Goal: Task Accomplishment & Management: Manage account settings

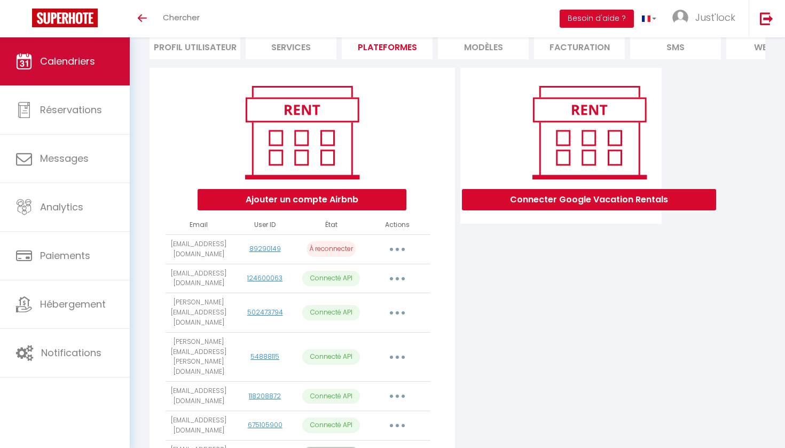
click at [72, 61] on span "Calendriers" at bounding box center [67, 60] width 55 height 13
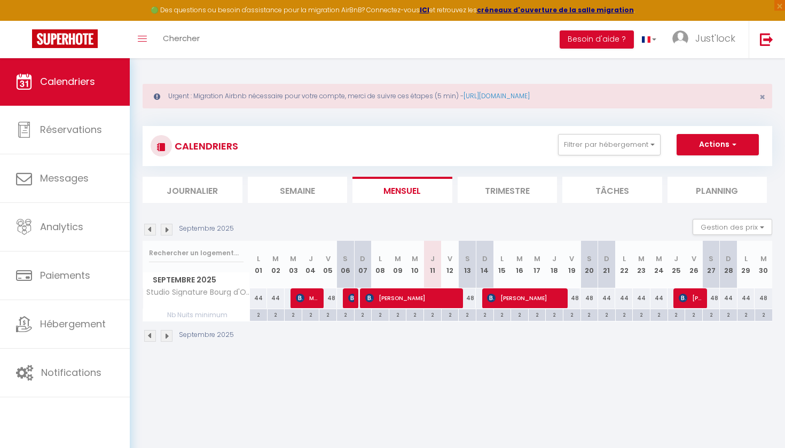
click at [72, 61] on link "Calendriers" at bounding box center [65, 82] width 130 height 48
click at [614, 139] on button "Filtrer par hébergement" at bounding box center [609, 144] width 102 height 21
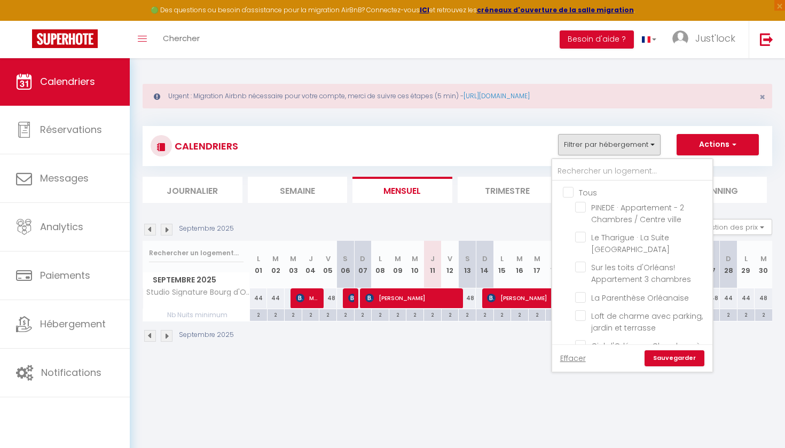
click at [566, 195] on input "Tous" at bounding box center [643, 191] width 160 height 11
checkbox input "true"
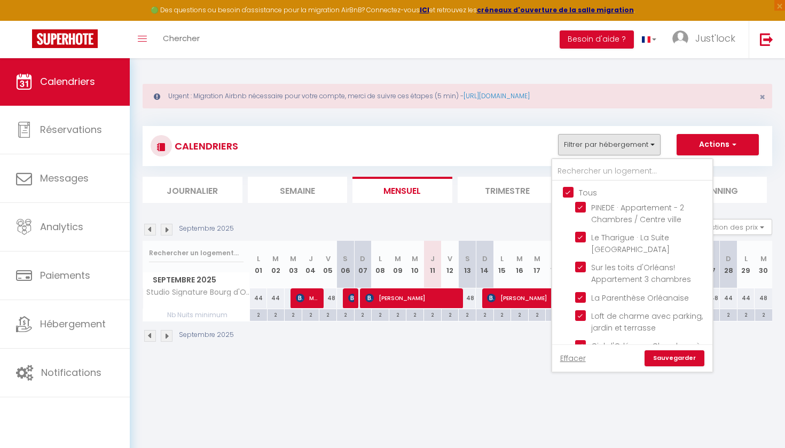
checkbox input "true"
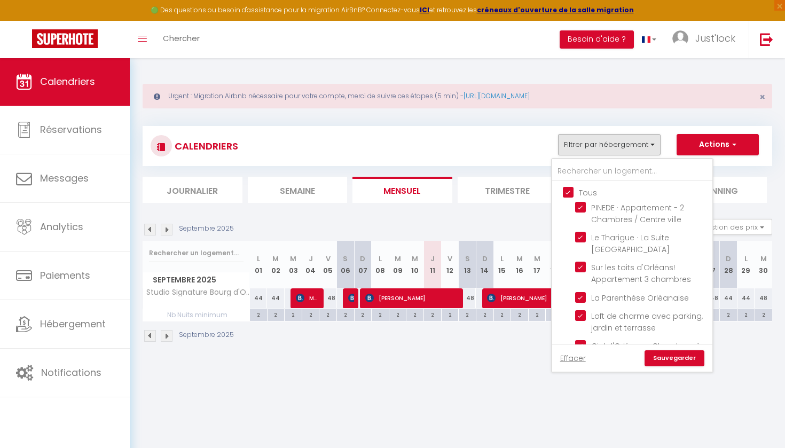
checkbox input "true"
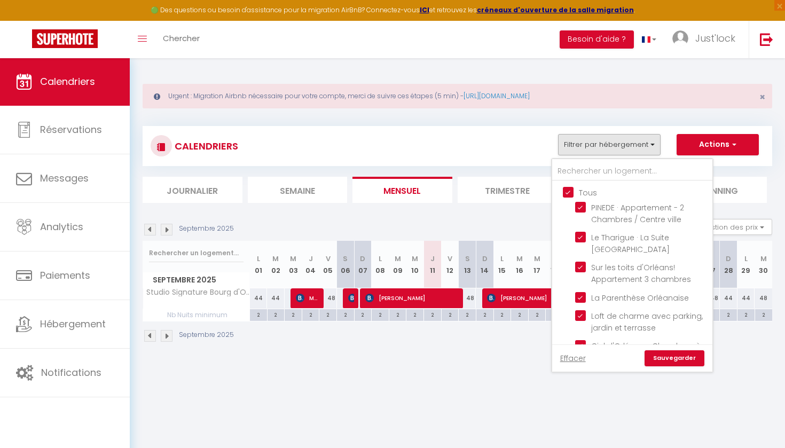
checkbox input "true"
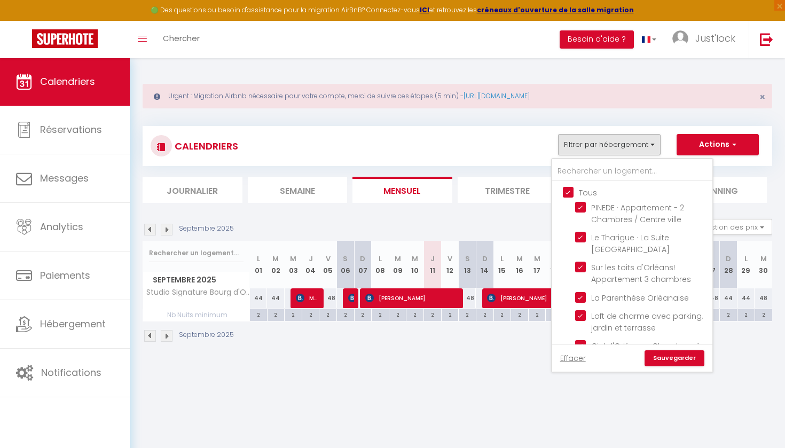
checkbox input "true"
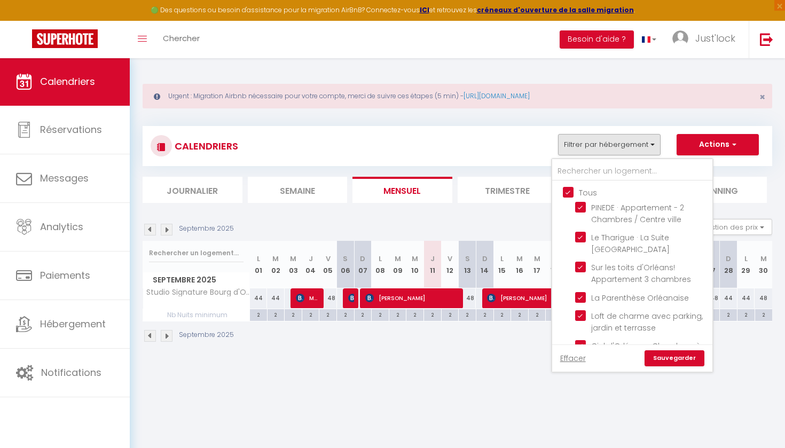
checkbox input "true"
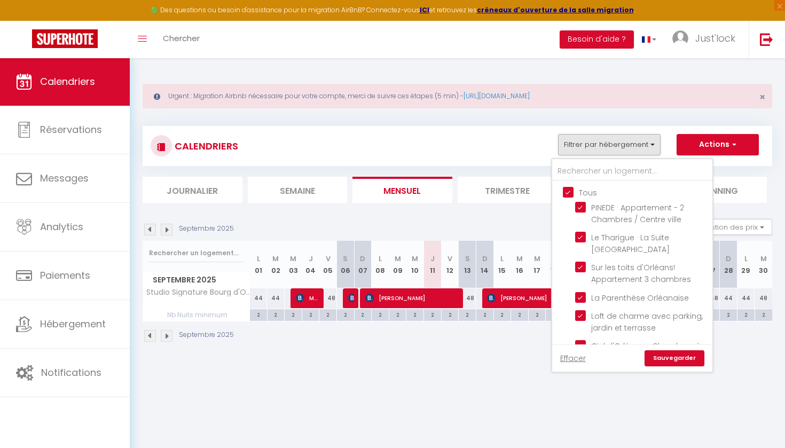
checkbox input "true"
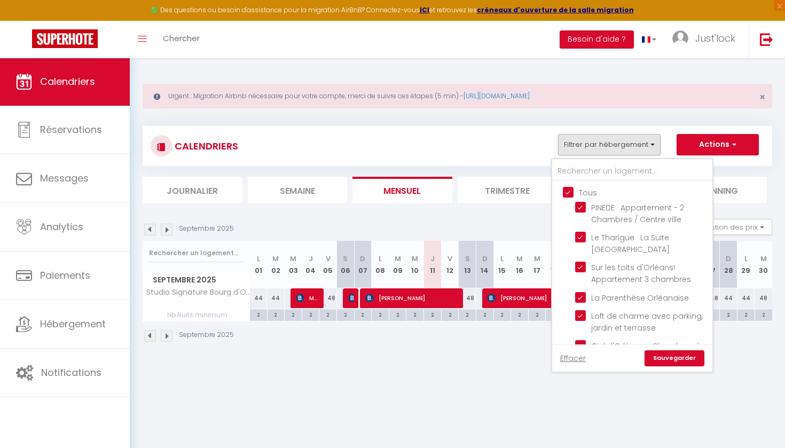
checkbox input "true"
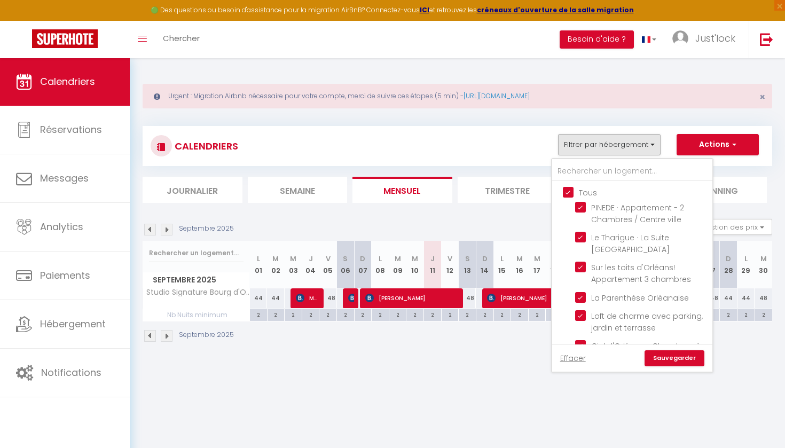
checkbox input "true"
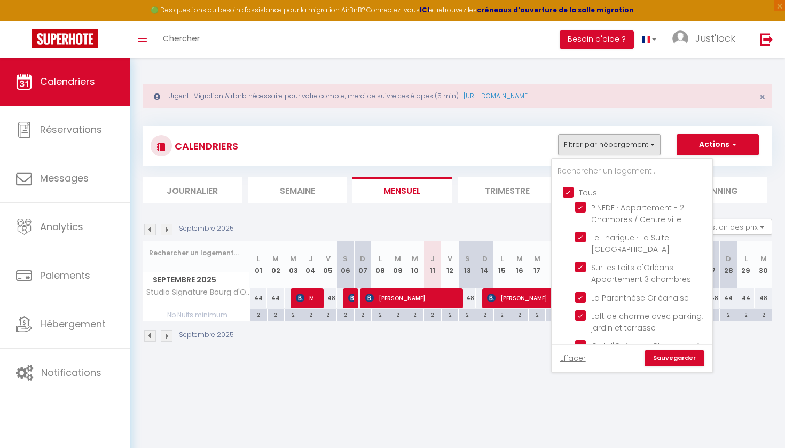
checkbox input "true"
click at [673, 365] on link "Sauvegarder" at bounding box center [674, 358] width 60 height 16
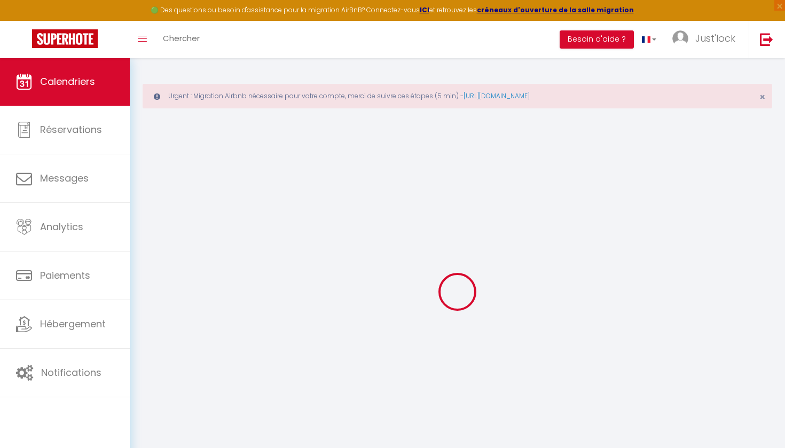
select select
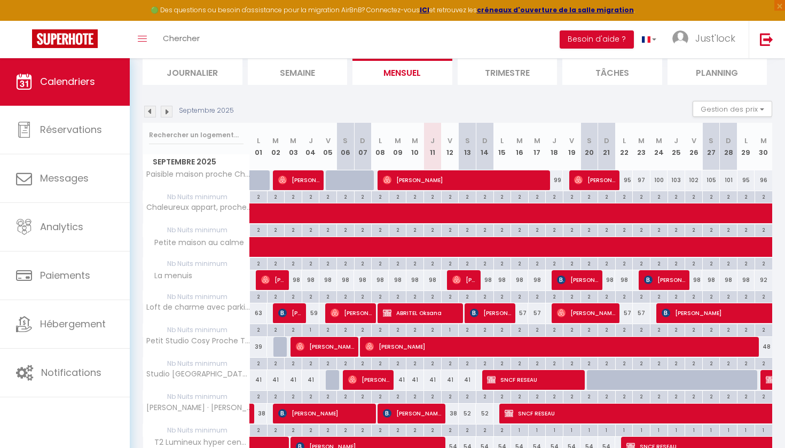
scroll to position [120, 0]
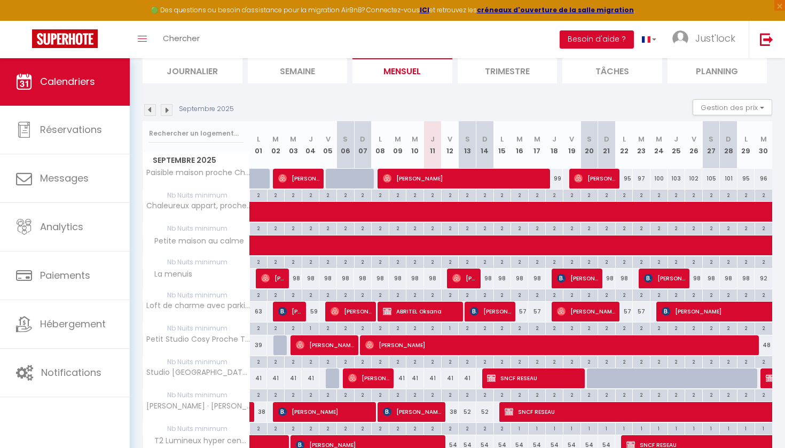
click at [503, 314] on span "[PERSON_NAME] PERCEPT" at bounding box center [490, 311] width 41 height 20
select select "OK"
select select "KO"
select select "0"
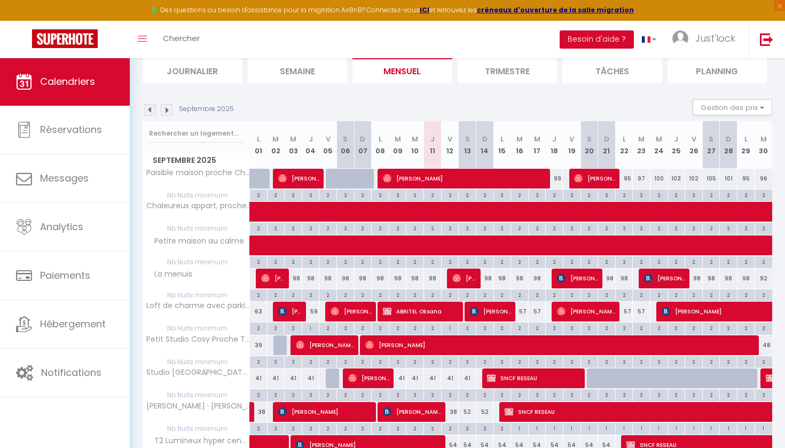
select select "1"
select select
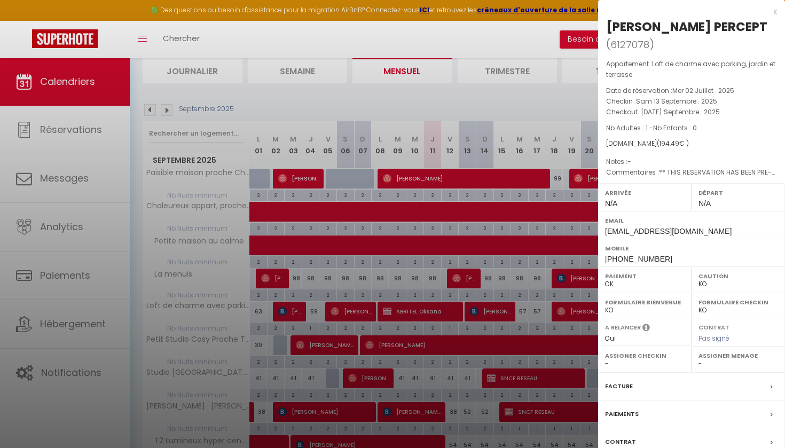
click at [407, 360] on div at bounding box center [392, 224] width 785 height 448
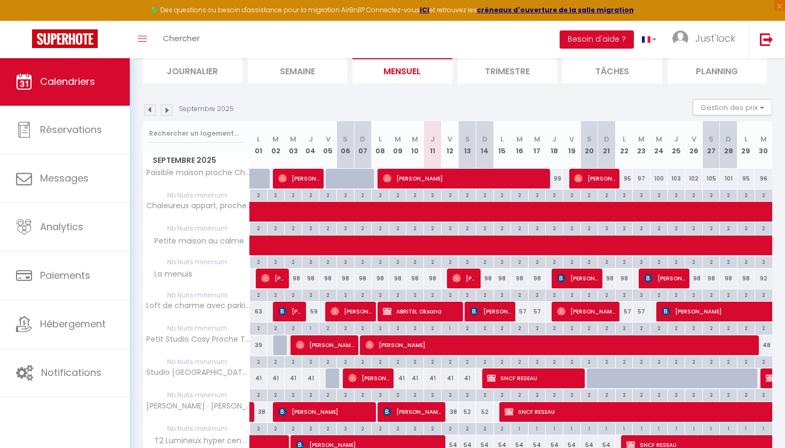
click at [491, 312] on span "[PERSON_NAME] PERCEPT" at bounding box center [490, 311] width 41 height 20
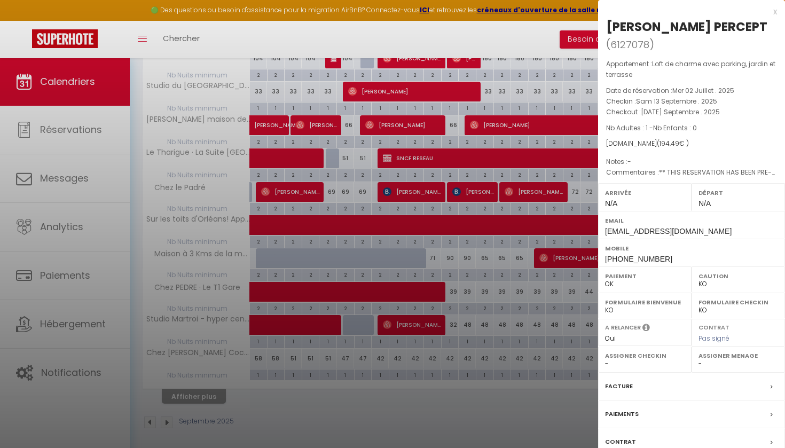
scroll to position [572, 0]
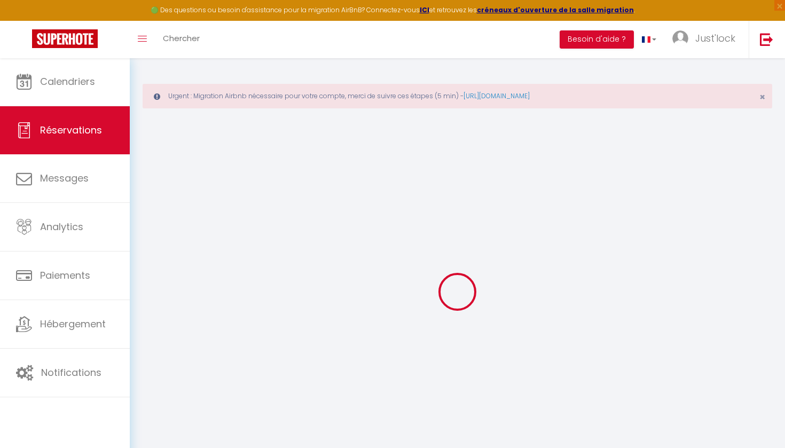
select select
checkbox input "false"
select select
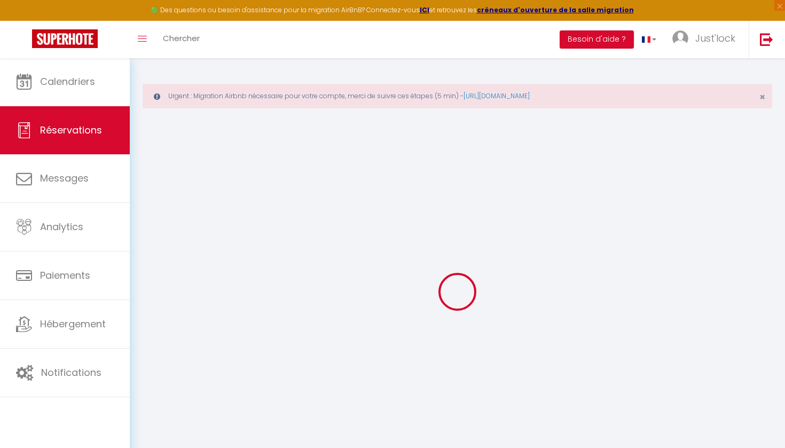
checkbox input "false"
type textarea "** THIS RESERVATION HAS BEEN PRE-PAID ** Reservation has a cancellation grace p…"
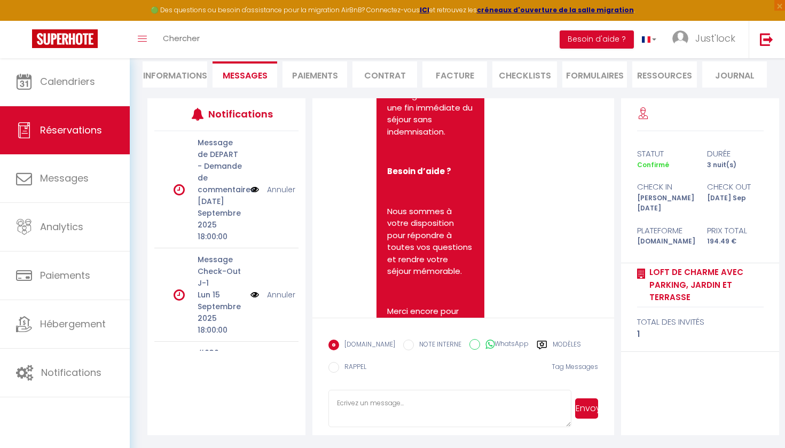
scroll to position [1712, 0]
click at [713, 41] on span "Just'lock" at bounding box center [715, 37] width 40 height 13
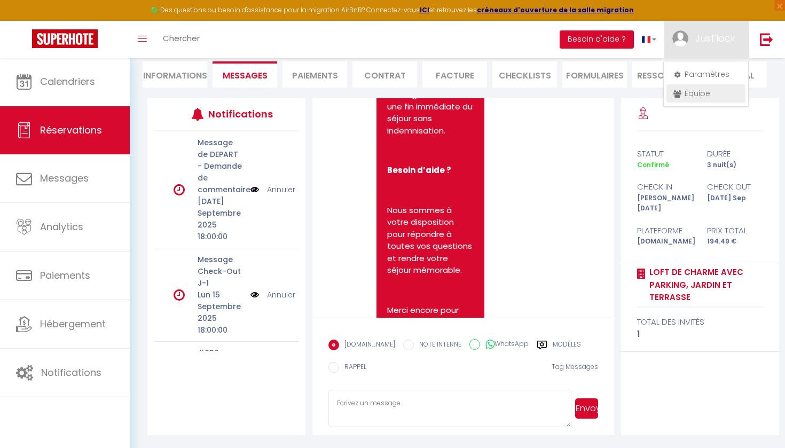
click at [697, 97] on link "Équipe" at bounding box center [705, 93] width 79 height 18
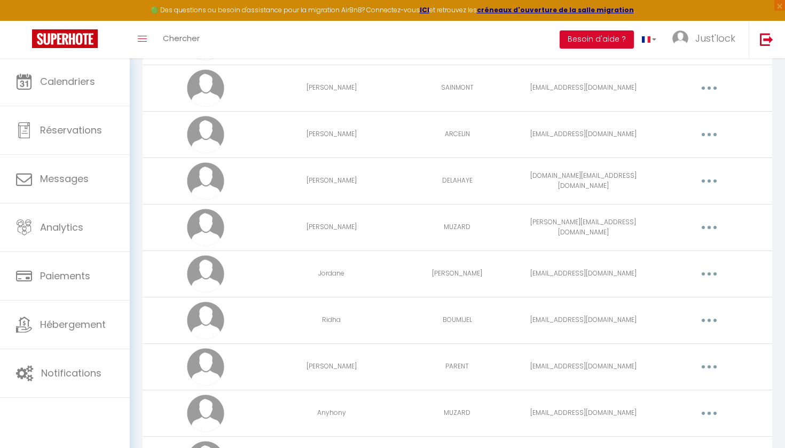
scroll to position [210, 0]
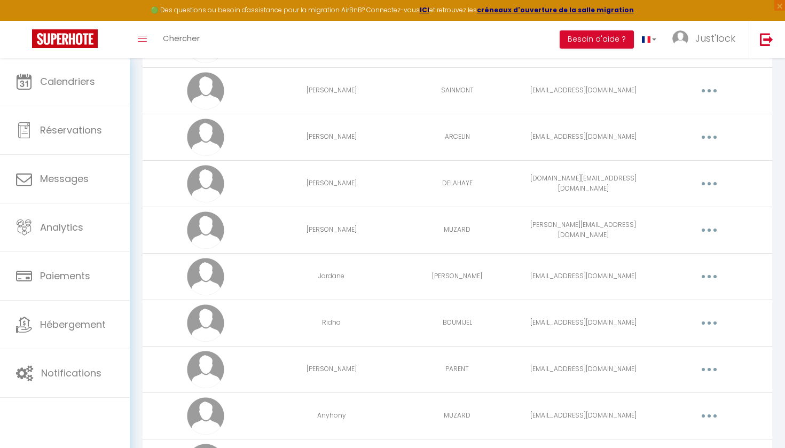
click at [712, 177] on button "button" at bounding box center [709, 183] width 30 height 17
click at [658, 206] on link "Editer" at bounding box center [681, 208] width 79 height 18
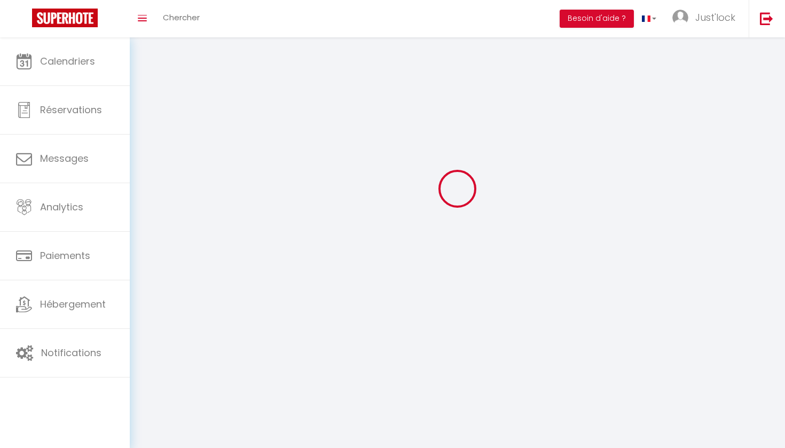
scroll to position [37, 0]
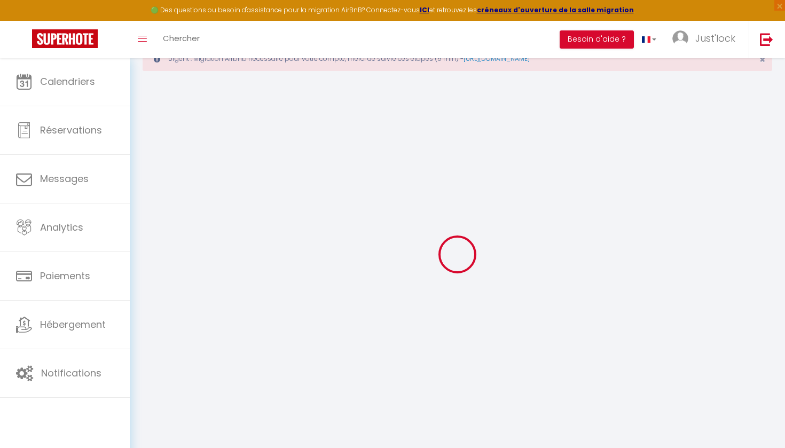
type input "[PERSON_NAME]"
type input "DELAHAYE"
type input "[DOMAIN_NAME][EMAIL_ADDRESS][DOMAIN_NAME]"
type textarea "[URL][DOMAIN_NAME]"
checkbox input "true"
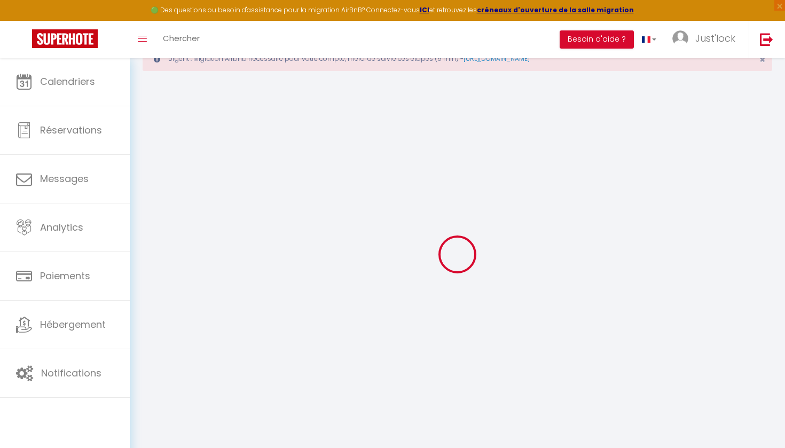
checkbox input "false"
checkbox input "true"
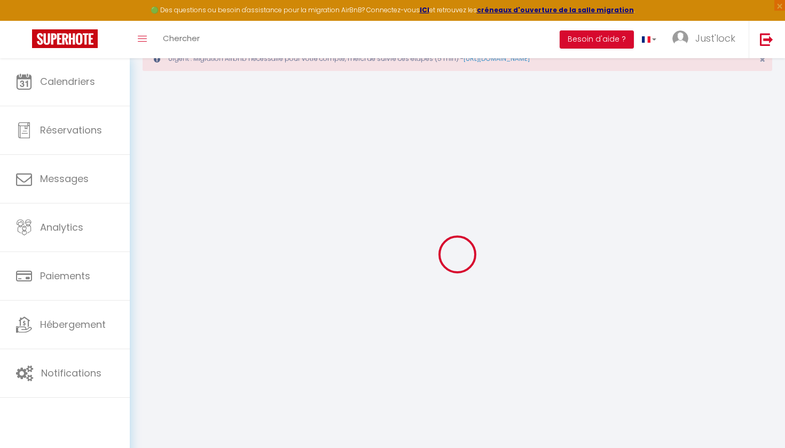
checkbox input "true"
checkbox input "false"
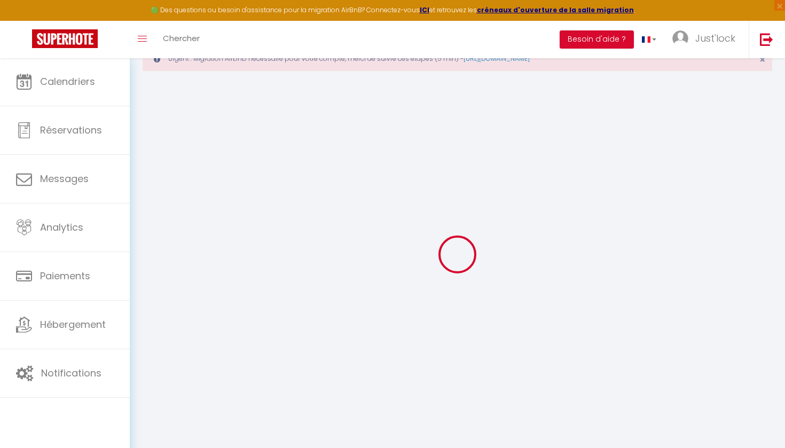
checkbox input "false"
select select
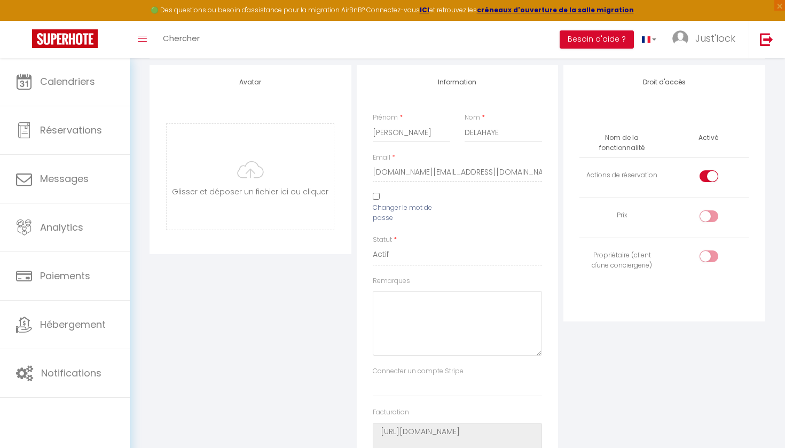
scroll to position [129, 0]
click at [704, 211] on div at bounding box center [708, 215] width 19 height 12
click at [708, 211] on input "checkbox" at bounding box center [717, 217] width 19 height 16
checkbox input "true"
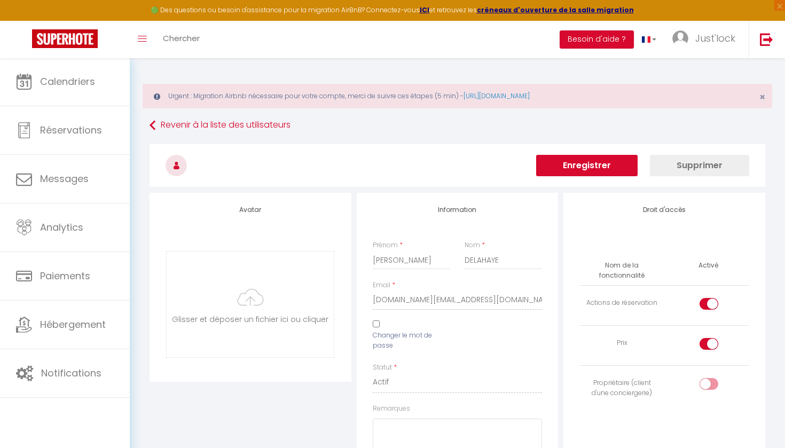
scroll to position [0, 0]
click at [564, 172] on button "Enregistrer" at bounding box center [586, 165] width 101 height 21
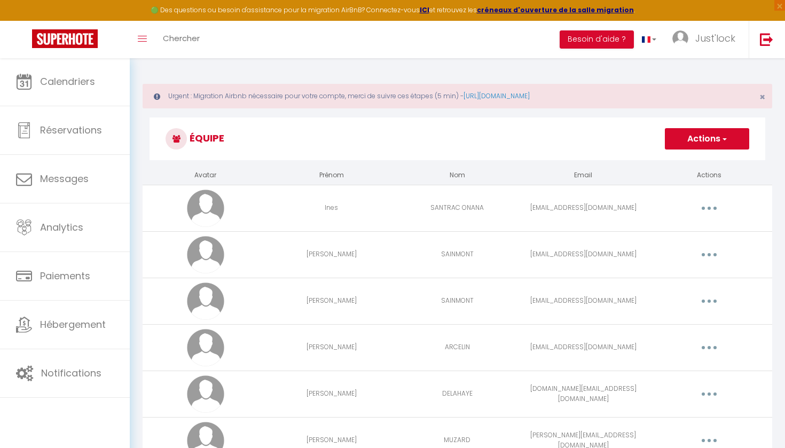
click at [697, 135] on button "Actions" at bounding box center [707, 138] width 84 height 21
click at [722, 35] on span "Just'lock" at bounding box center [715, 37] width 40 height 13
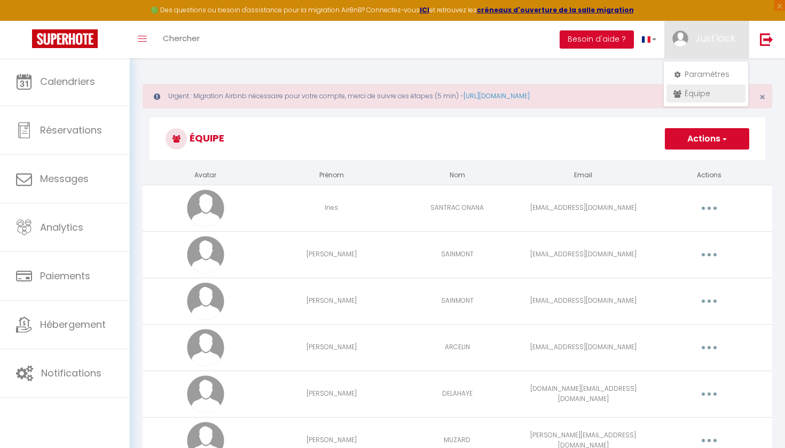
click at [705, 92] on link "Équipe" at bounding box center [705, 93] width 79 height 18
click at [704, 98] on link "Équipe" at bounding box center [705, 93] width 79 height 18
click at [693, 94] on link "Équipe" at bounding box center [705, 93] width 79 height 18
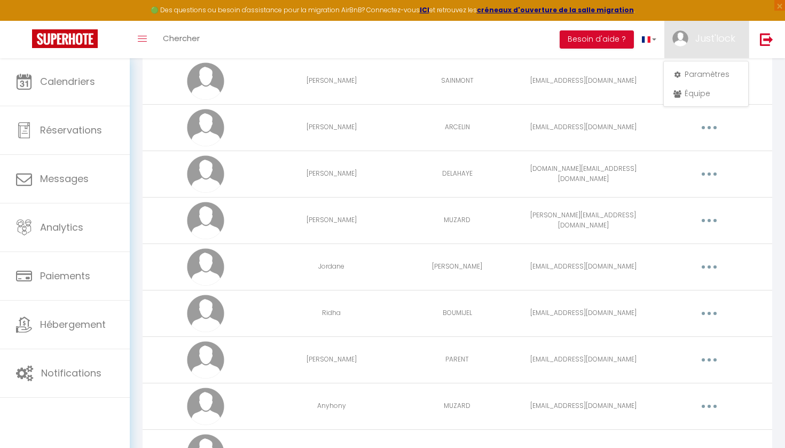
scroll to position [222, 0]
click at [708, 175] on button "button" at bounding box center [709, 171] width 30 height 17
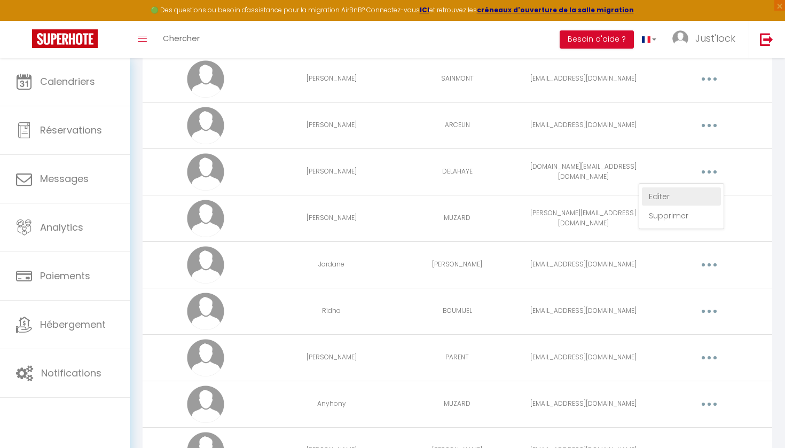
click at [652, 195] on link "Editer" at bounding box center [681, 196] width 79 height 18
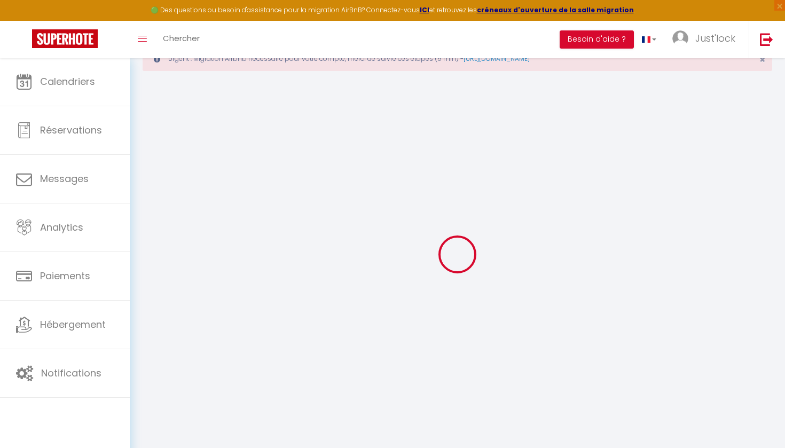
type input "[PERSON_NAME]"
type input "DELAHAYE"
type input "[DOMAIN_NAME][EMAIL_ADDRESS][DOMAIN_NAME]"
type textarea "[URL][DOMAIN_NAME]"
checkbox input "true"
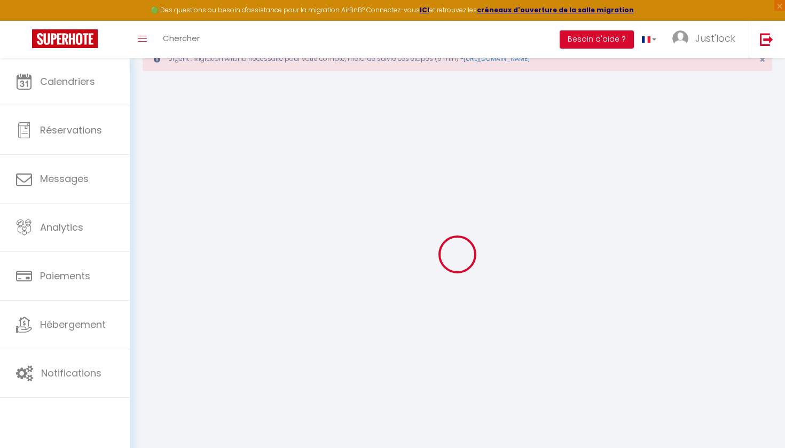
checkbox input "true"
checkbox input "false"
checkbox input "true"
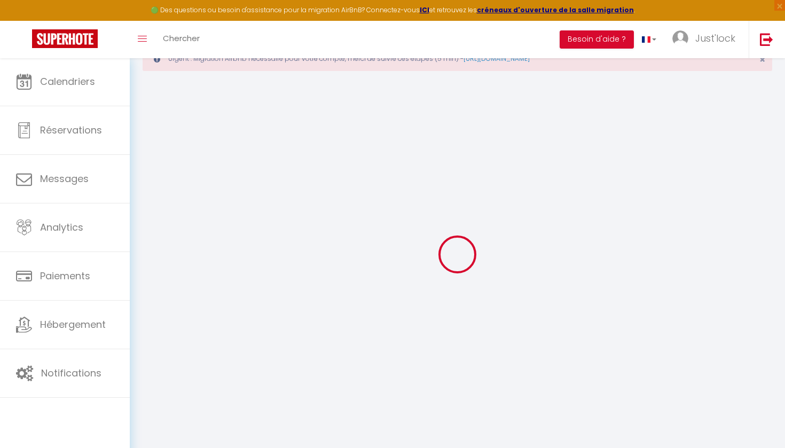
checkbox input "true"
checkbox input "false"
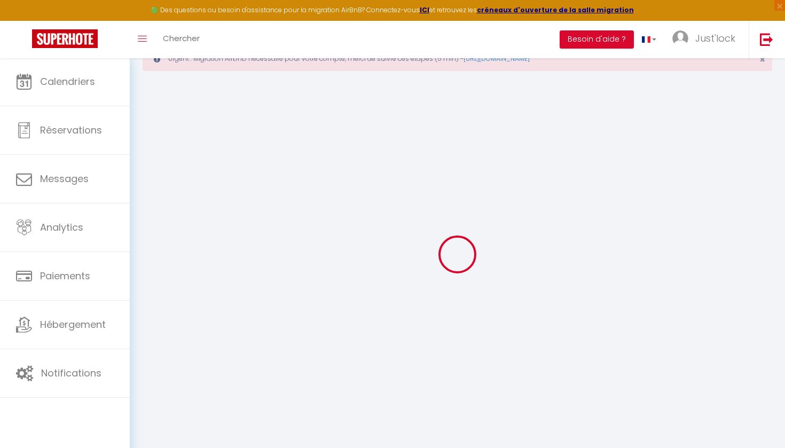
checkbox input "false"
select select
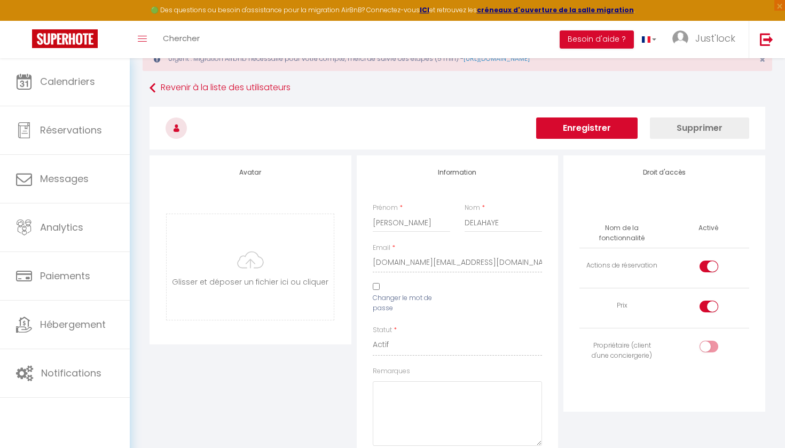
click at [709, 344] on input "checkbox" at bounding box center [717, 349] width 19 height 16
checkbox input "true"
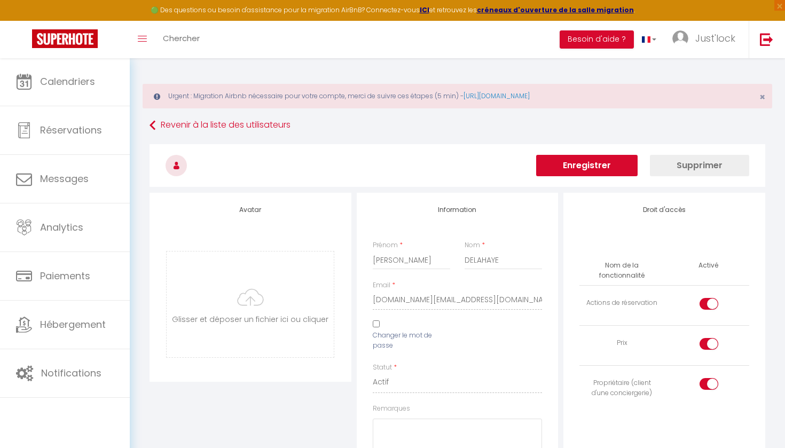
scroll to position [0, 0]
click at [618, 154] on h3 at bounding box center [456, 165] width 615 height 43
click at [611, 169] on button "Enregistrer" at bounding box center [586, 165] width 101 height 21
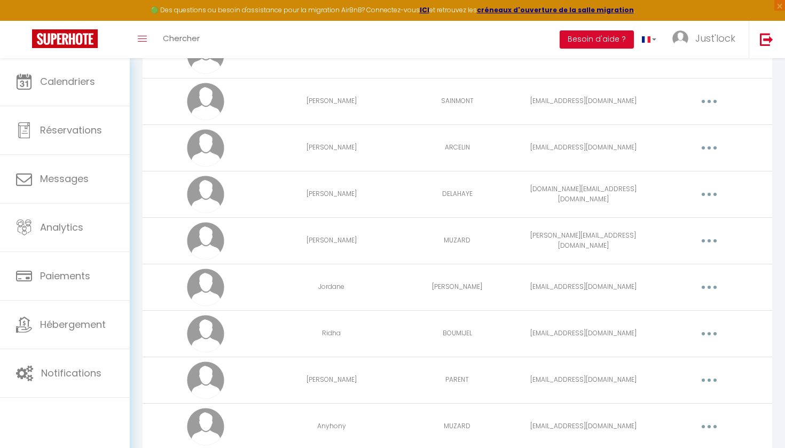
scroll to position [203, 0]
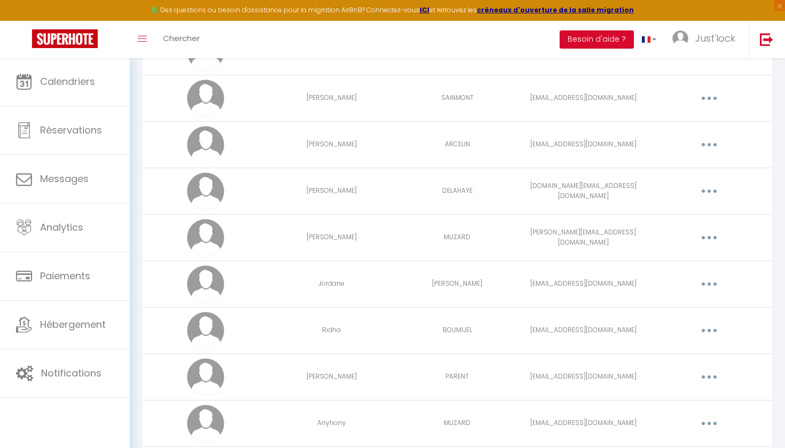
click at [716, 184] on button "button" at bounding box center [709, 191] width 30 height 17
click at [657, 212] on link "Editer" at bounding box center [681, 216] width 79 height 18
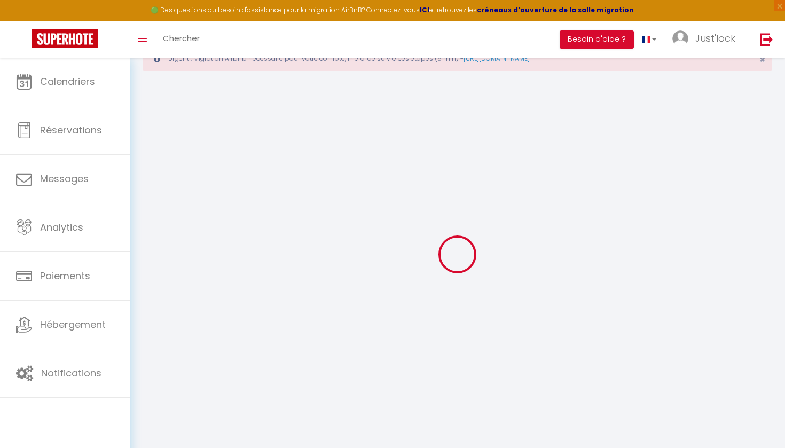
type input "[PERSON_NAME]"
type input "DELAHAYE"
type input "[DOMAIN_NAME][EMAIL_ADDRESS][DOMAIN_NAME]"
type textarea "[URL][DOMAIN_NAME]"
checkbox input "true"
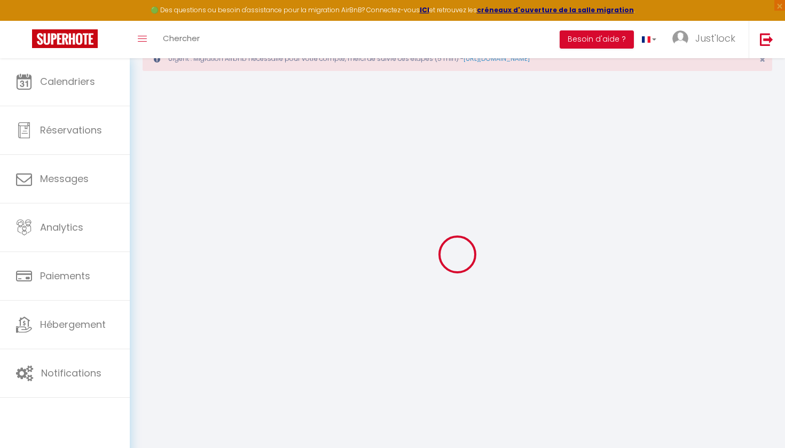
checkbox input "true"
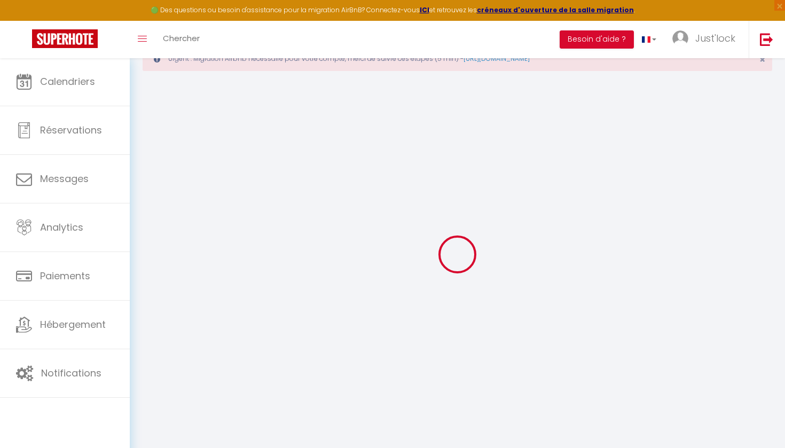
checkbox input "true"
checkbox input "false"
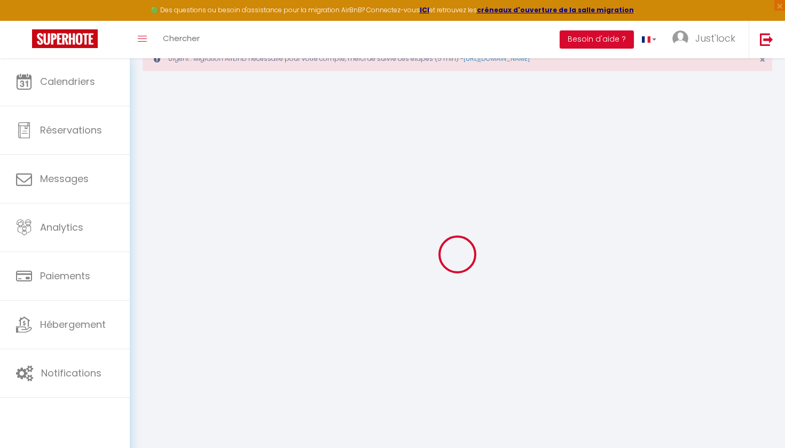
checkbox input "false"
select select
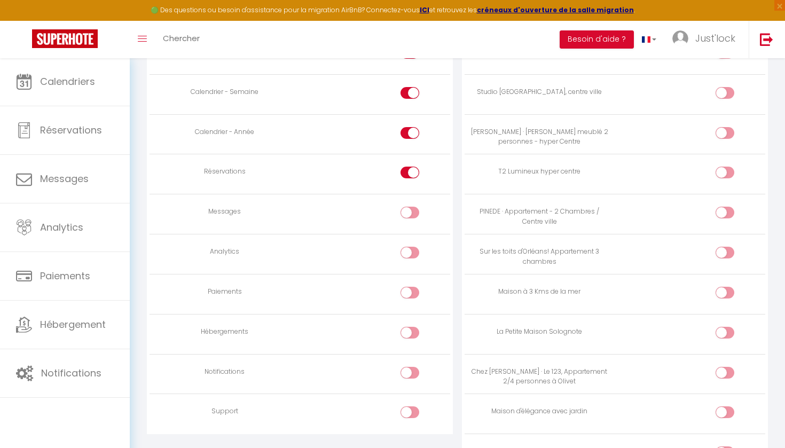
scroll to position [794, 0]
click at [410, 204] on input "checkbox" at bounding box center [419, 211] width 19 height 16
checkbox input "true"
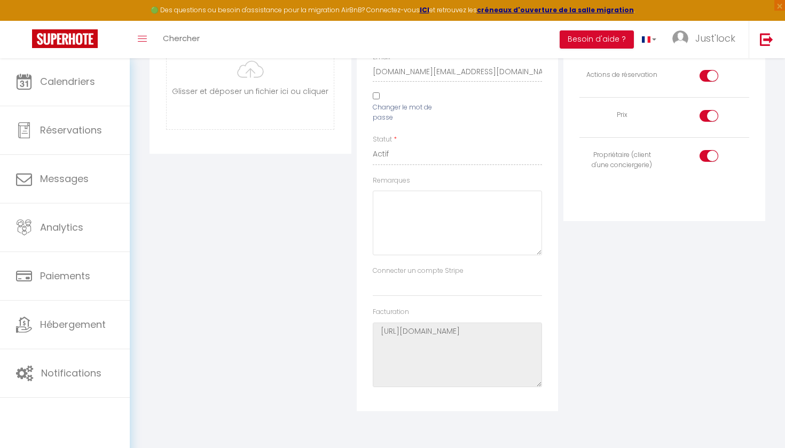
scroll to position [44, 0]
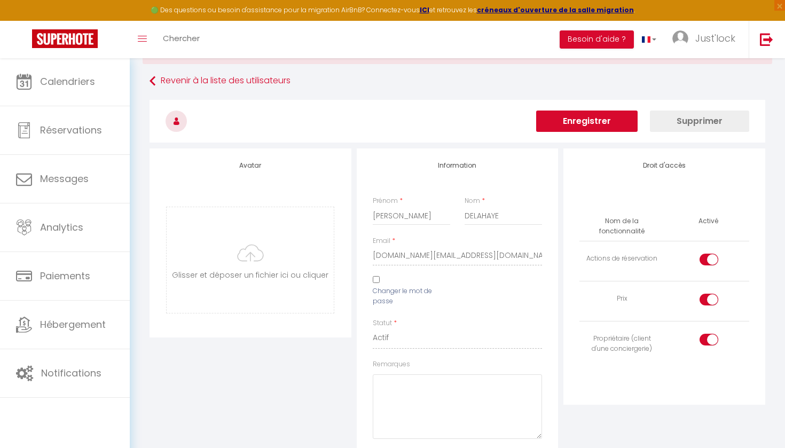
click at [710, 330] on td at bounding box center [706, 341] width 85 height 40
click at [710, 336] on input "checkbox" at bounding box center [717, 342] width 19 height 16
checkbox input "false"
click at [715, 298] on input "checkbox" at bounding box center [717, 302] width 19 height 16
checkbox input "false"
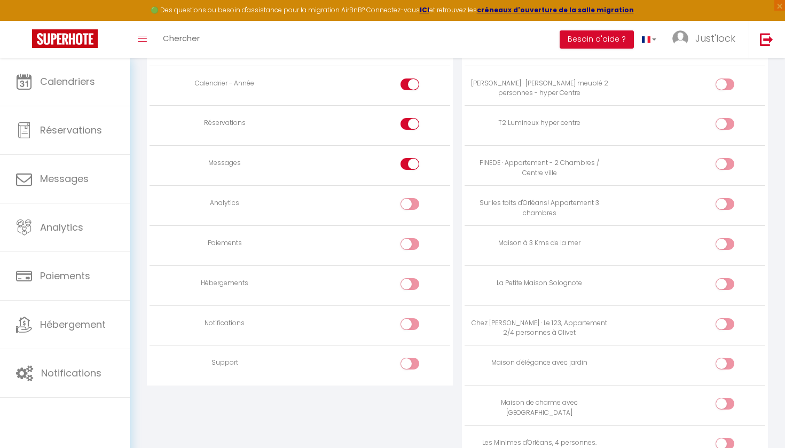
scroll to position [882, 0]
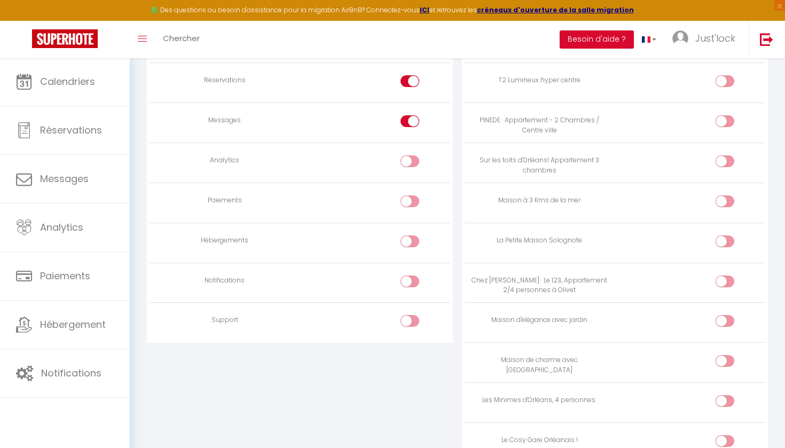
click at [408, 200] on label at bounding box center [409, 203] width 19 height 16
click at [410, 200] on input "checkbox" at bounding box center [419, 203] width 19 height 16
checkbox input "true"
click at [411, 235] on input "checkbox" at bounding box center [419, 243] width 19 height 16
checkbox input "true"
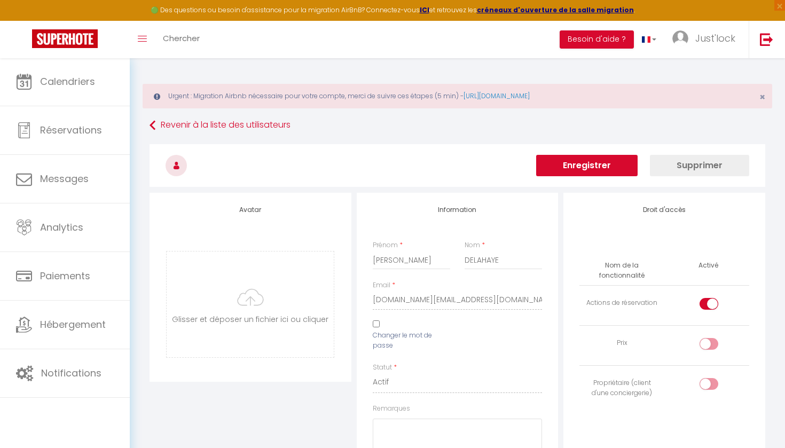
scroll to position [0, 0]
click at [581, 164] on button "Enregistrer" at bounding box center [586, 165] width 101 height 21
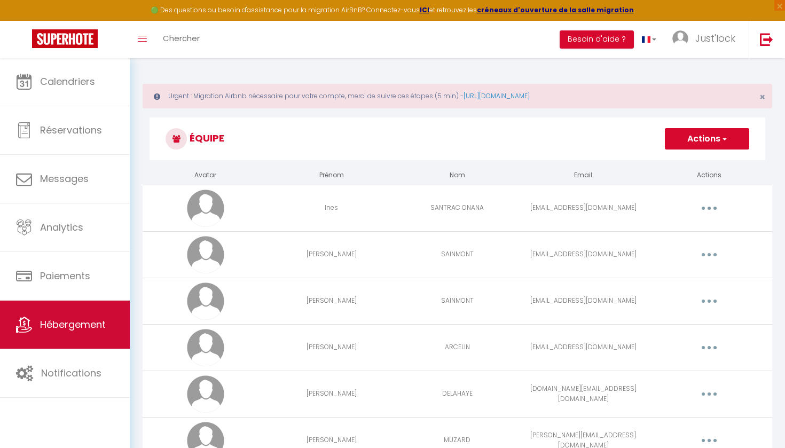
click at [80, 336] on link "Hébergement" at bounding box center [65, 325] width 130 height 48
